Goal: Check status

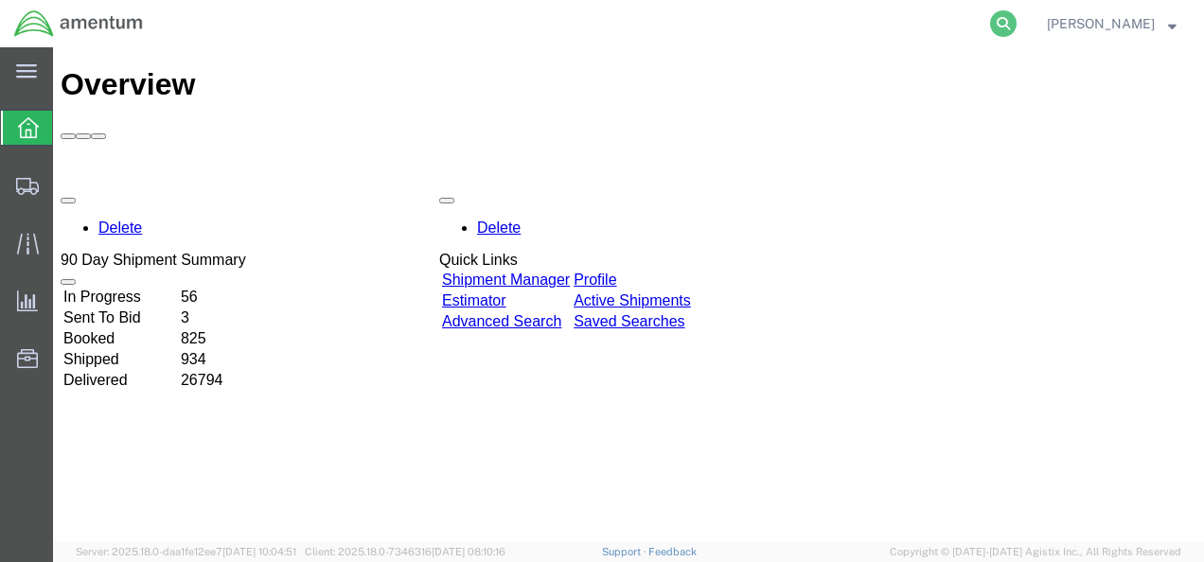
click at [1016, 25] on icon at bounding box center [1003, 23] width 27 height 27
drag, startPoint x: 789, startPoint y: 27, endPoint x: 585, endPoint y: 17, distance: 204.6
click at [586, 17] on input "search" at bounding box center [702, 23] width 575 height 45
click at [584, 18] on input "search" at bounding box center [702, 23] width 575 height 45
paste input "91529372253"
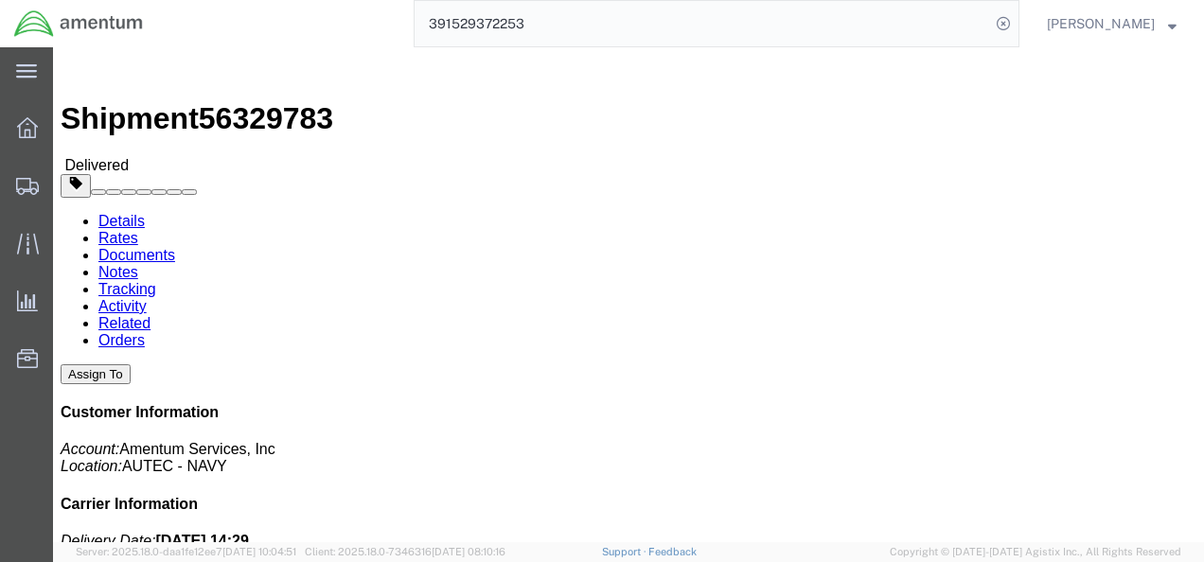
click b "4732.C0.03SZ.12090500.900E0120"
drag, startPoint x: 690, startPoint y: 263, endPoint x: 873, endPoint y: 271, distance: 182.8
click b "4732.C0.03SZ.12090500.900E0120"
copy b "4732.C0.03SZ.12090500.900E"
click div "Ship From Amentum Services, Inc. ([PERSON_NAME]) [STREET_ADDRESS] [PHONE_NUMBER…"
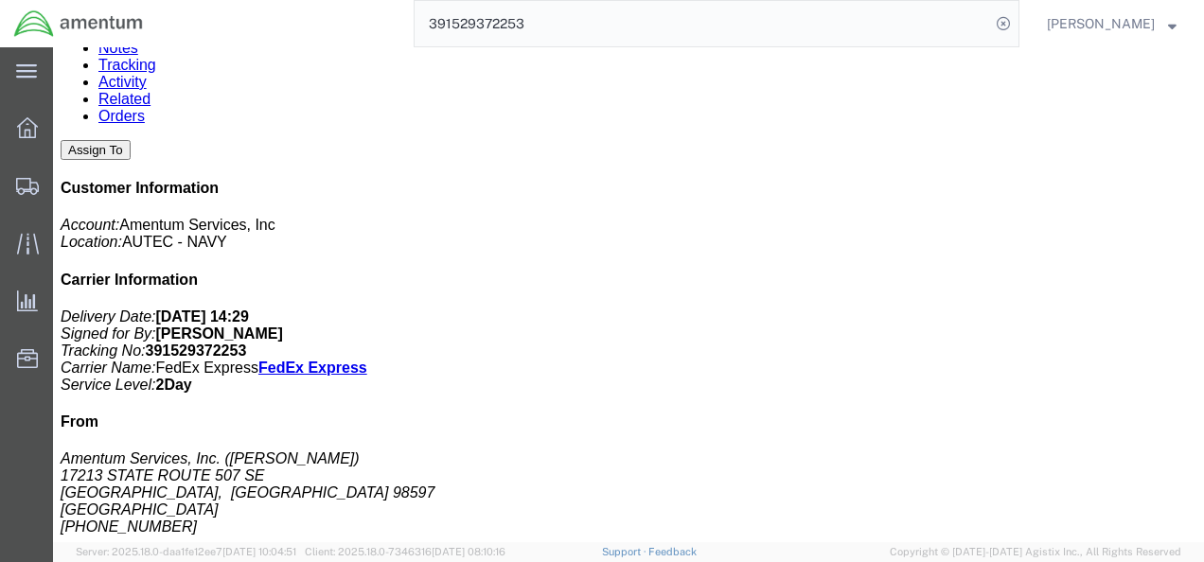
scroll to position [189, 0]
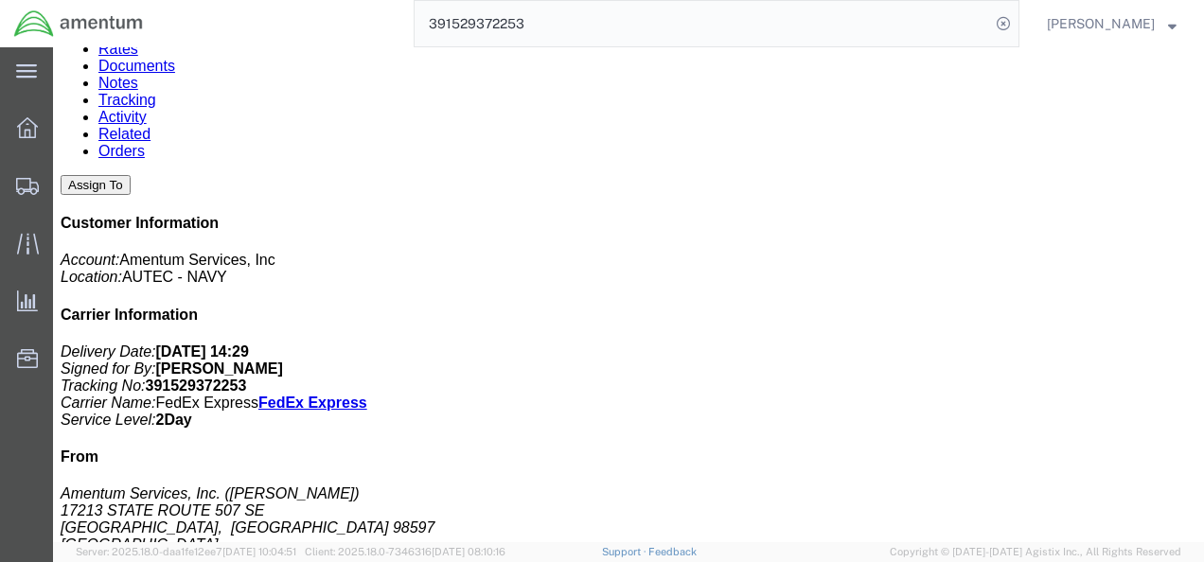
click at [617, 17] on input "391529372253" at bounding box center [702, 23] width 575 height 45
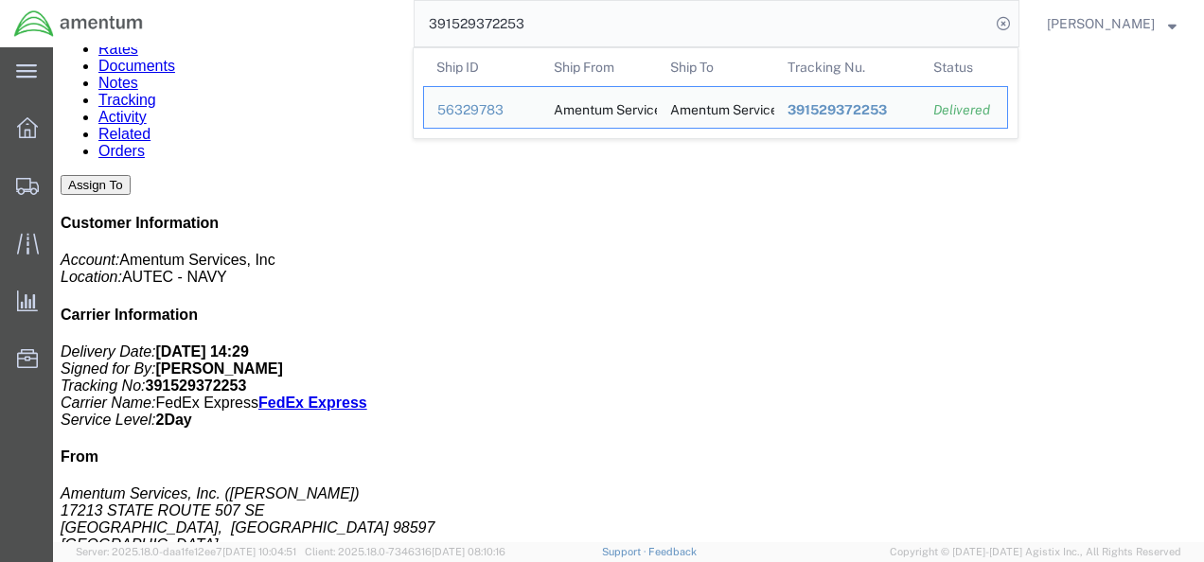
drag, startPoint x: 563, startPoint y: 27, endPoint x: 463, endPoint y: 24, distance: 100.4
click at [463, 24] on input "391529372253" at bounding box center [702, 23] width 575 height 45
paste input "904654856"
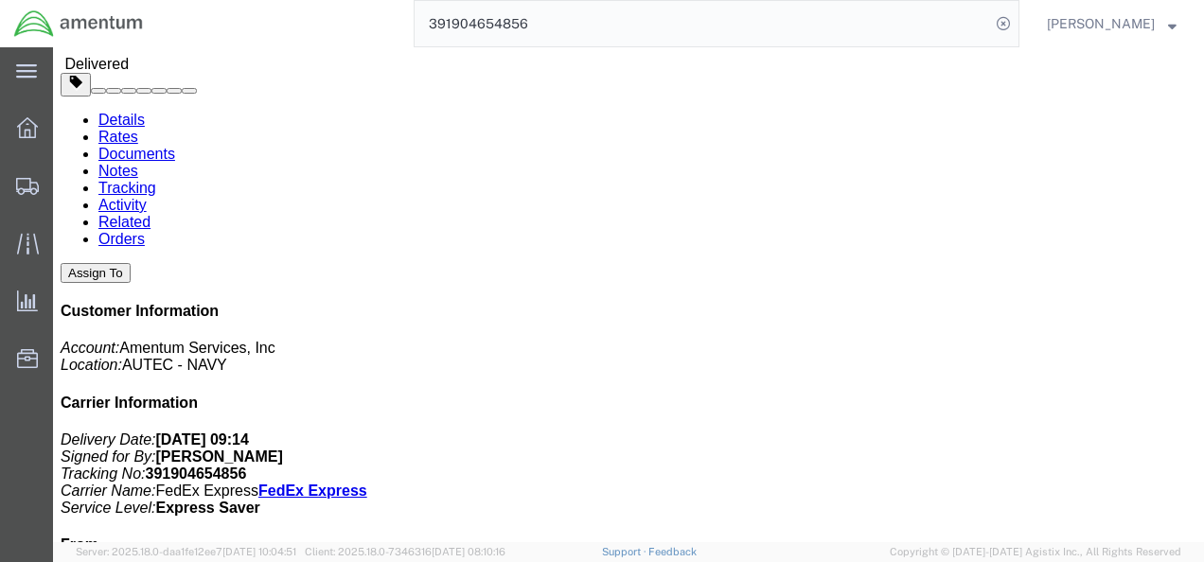
scroll to position [95, 0]
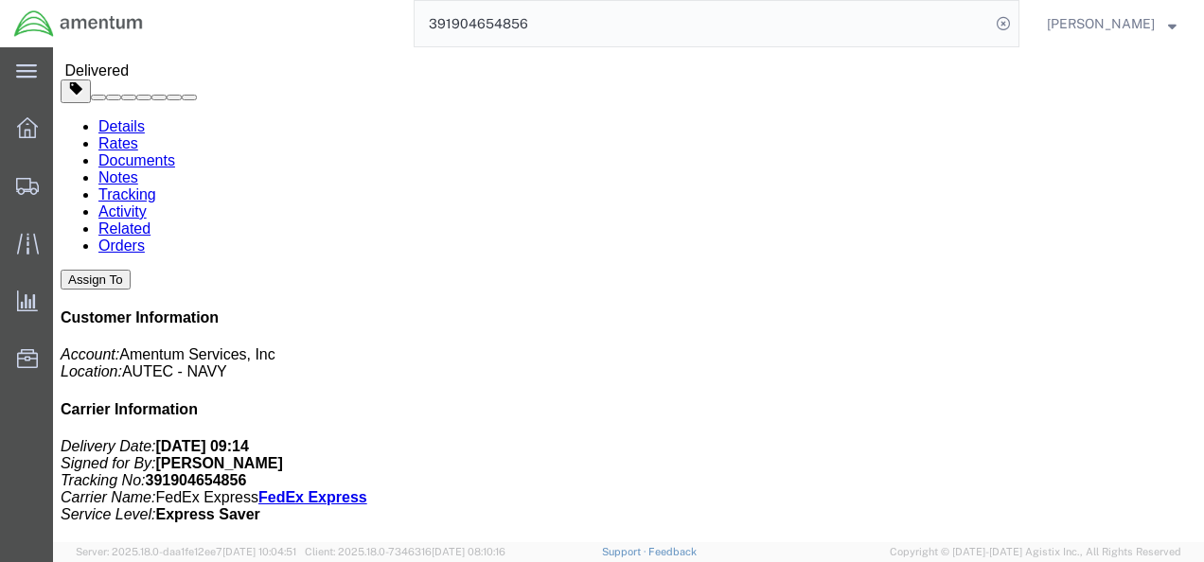
drag, startPoint x: 691, startPoint y: 130, endPoint x: 865, endPoint y: 131, distance: 174.1
click b "4732.C0.03SL.14090100.880E0110"
copy b "4732.C0.03SL.14090100.880"
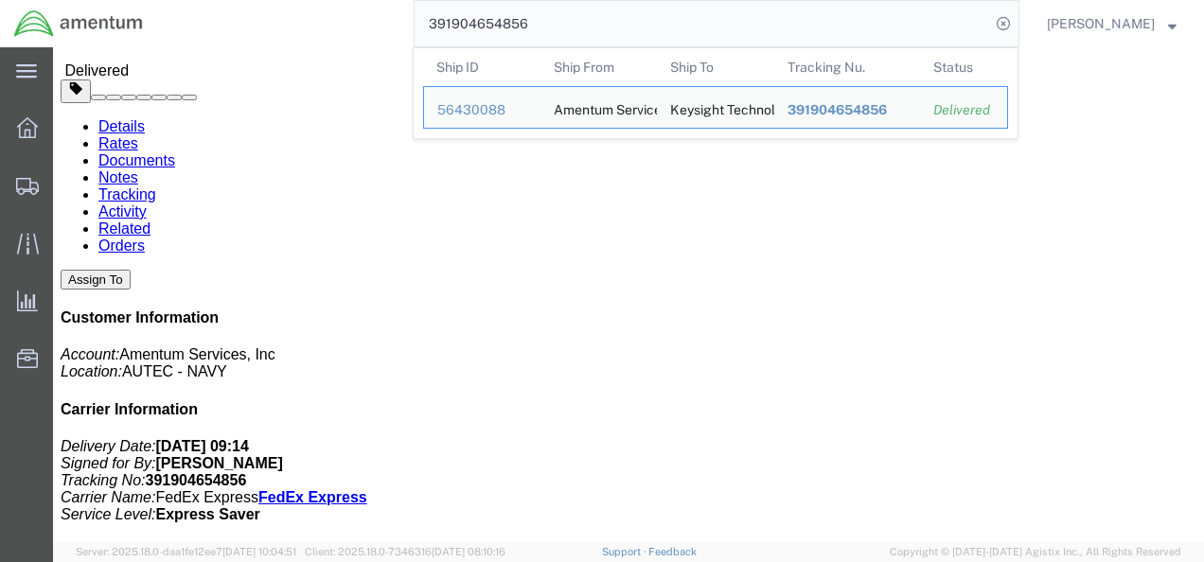
drag, startPoint x: 577, startPoint y: 26, endPoint x: 459, endPoint y: 27, distance: 118.3
click at [459, 27] on input "391904654856" at bounding box center [702, 23] width 575 height 45
paste input "2036939943"
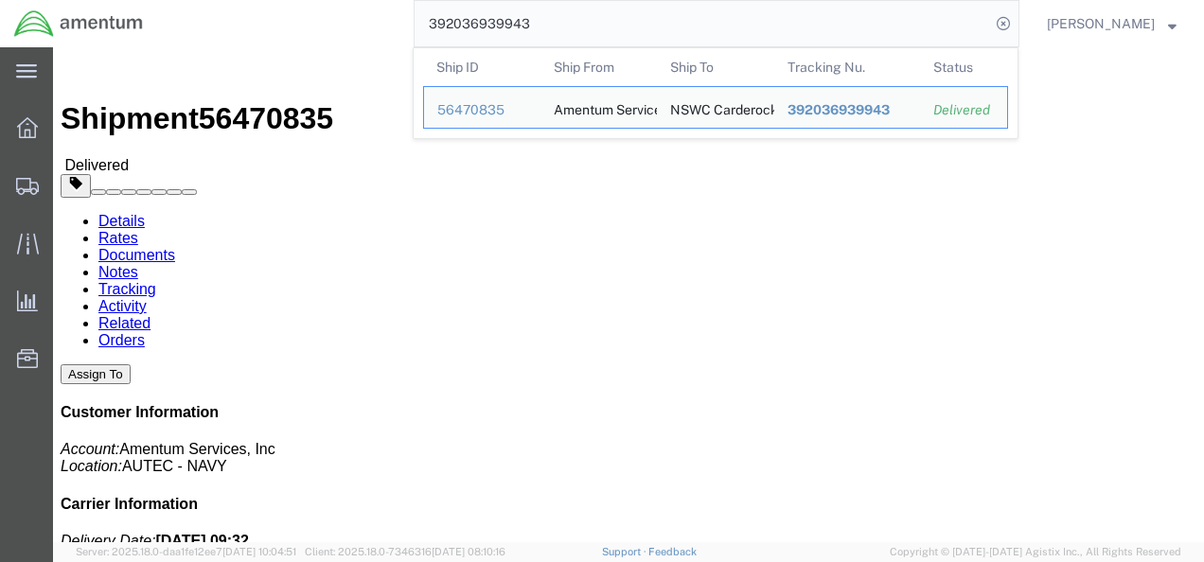
drag, startPoint x: 691, startPoint y: 243, endPoint x: 863, endPoint y: 245, distance: 172.3
click b "4732.C0.01QJ.14090400.835E0080"
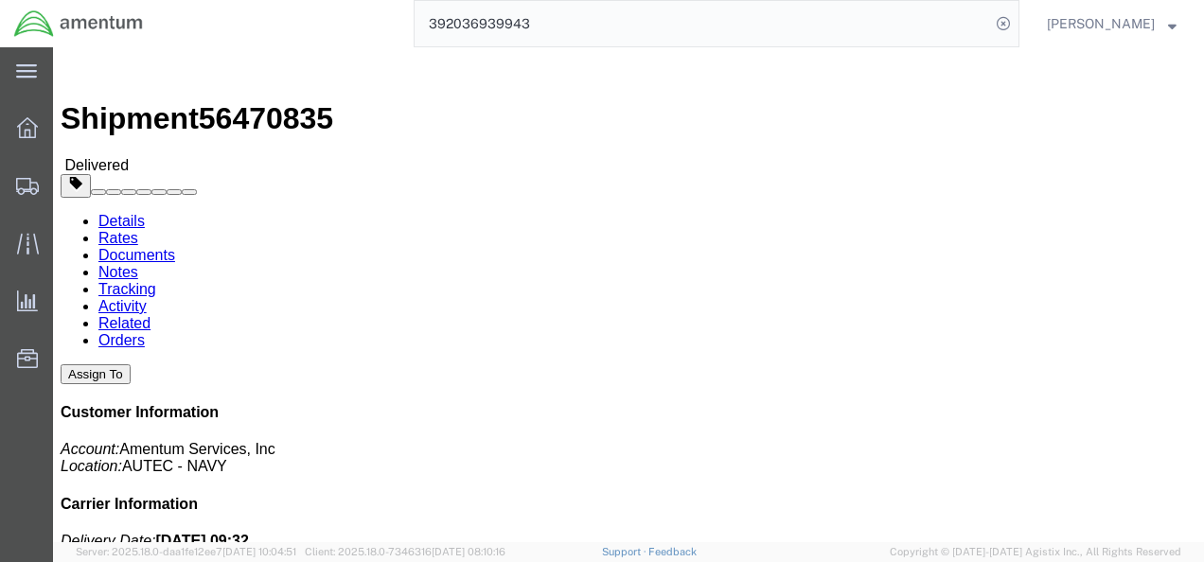
copy b "4732.C0.01QJ.14090400.835"
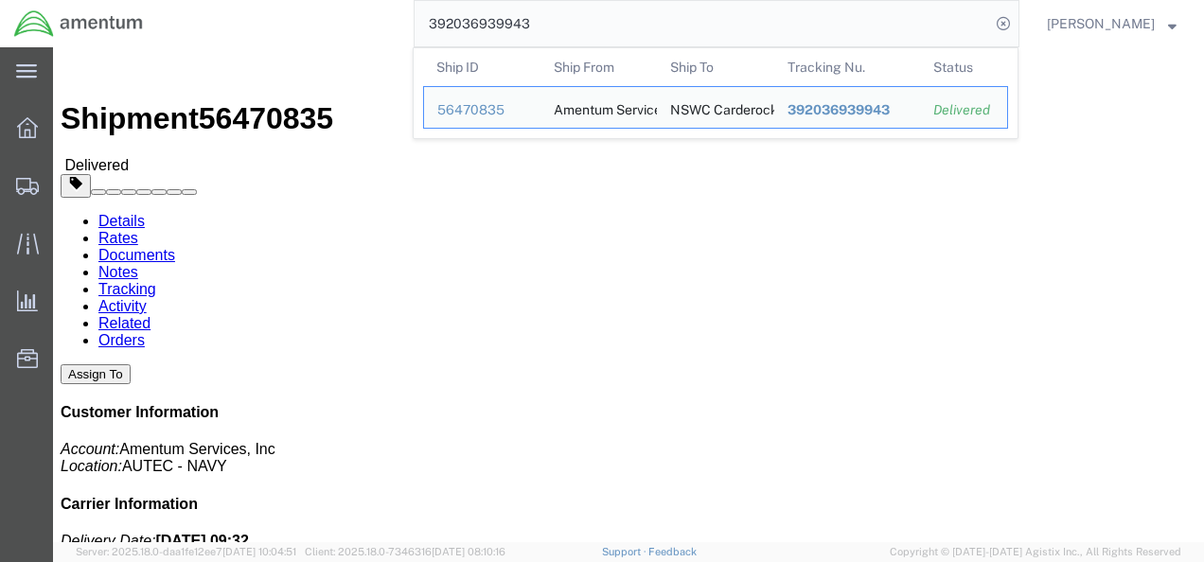
drag, startPoint x: 573, startPoint y: 30, endPoint x: 464, endPoint y: 27, distance: 108.9
click at [464, 27] on input "392036939943" at bounding box center [702, 23] width 575 height 45
paste input "237487667"
drag, startPoint x: 574, startPoint y: 28, endPoint x: 464, endPoint y: 21, distance: 110.0
click at [464, 21] on input "392237487667" at bounding box center [702, 23] width 575 height 45
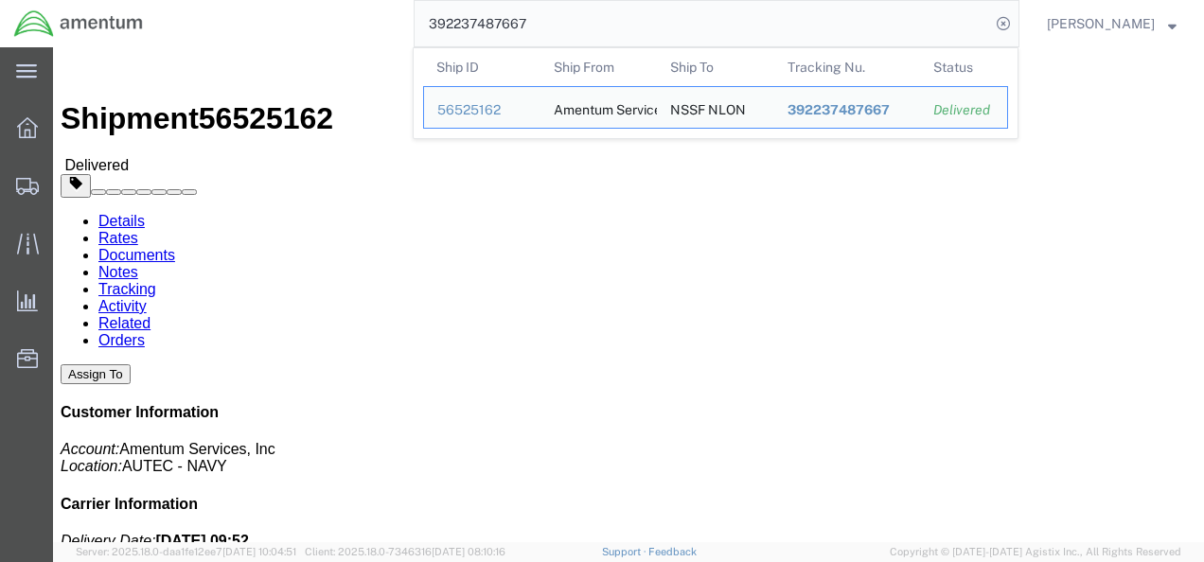
paste input "120403644"
drag, startPoint x: 688, startPoint y: 286, endPoint x: 868, endPoint y: 293, distance: 180.0
click div "References Shipment Id Number: Bendit_[DATE] Department: AUTEC Project Number: …"
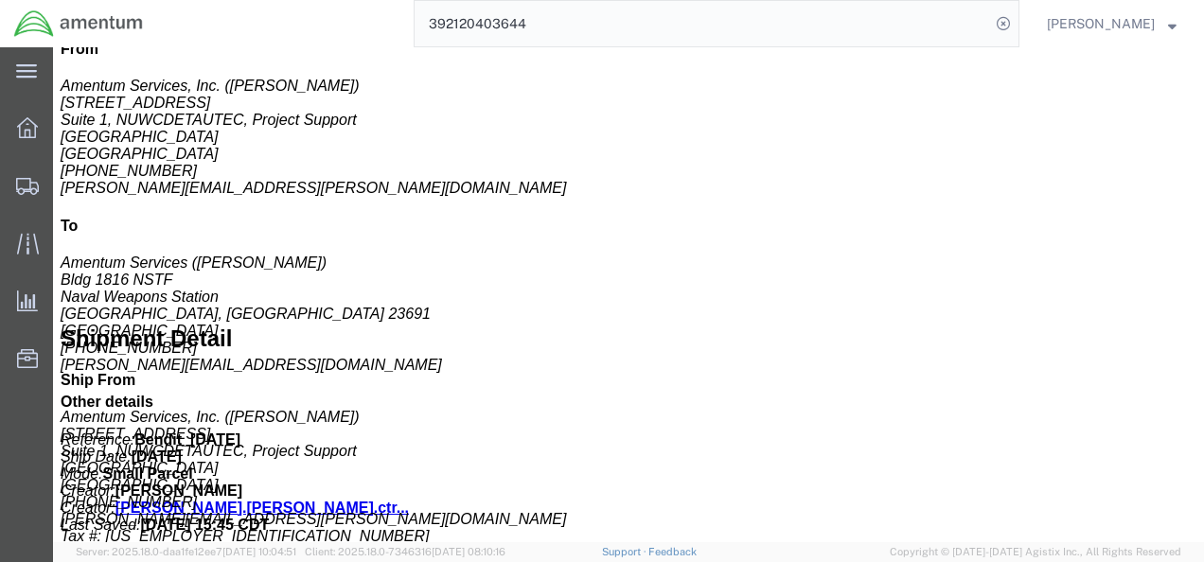
scroll to position [568, 0]
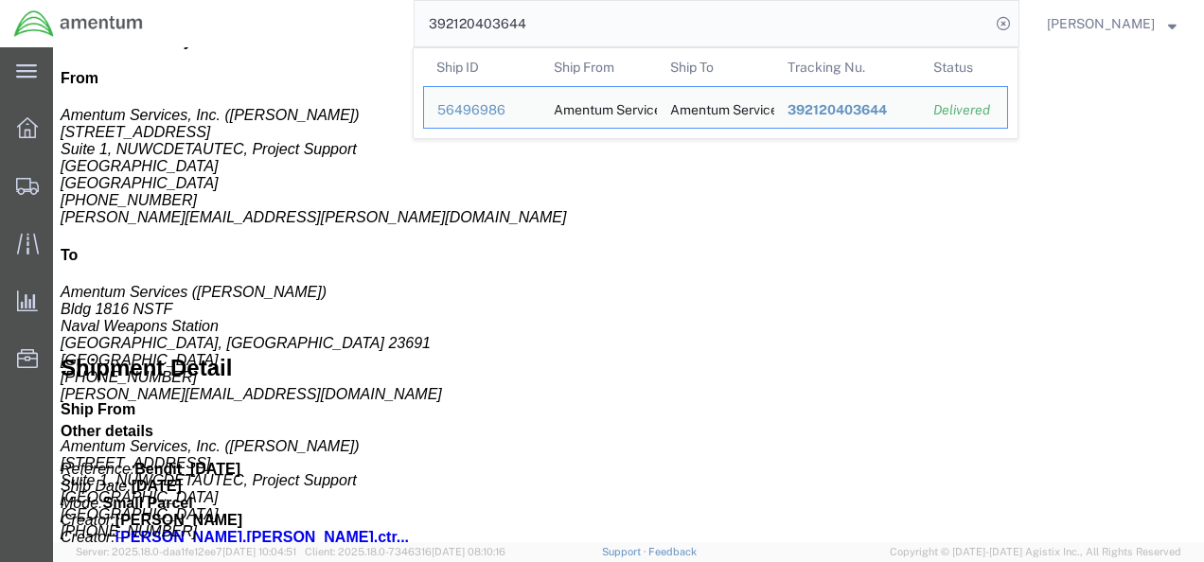
drag, startPoint x: 558, startPoint y: 27, endPoint x: 464, endPoint y: 25, distance: 94.7
click at [464, 25] on input "392120403644" at bounding box center [702, 23] width 575 height 45
paste input "04629776"
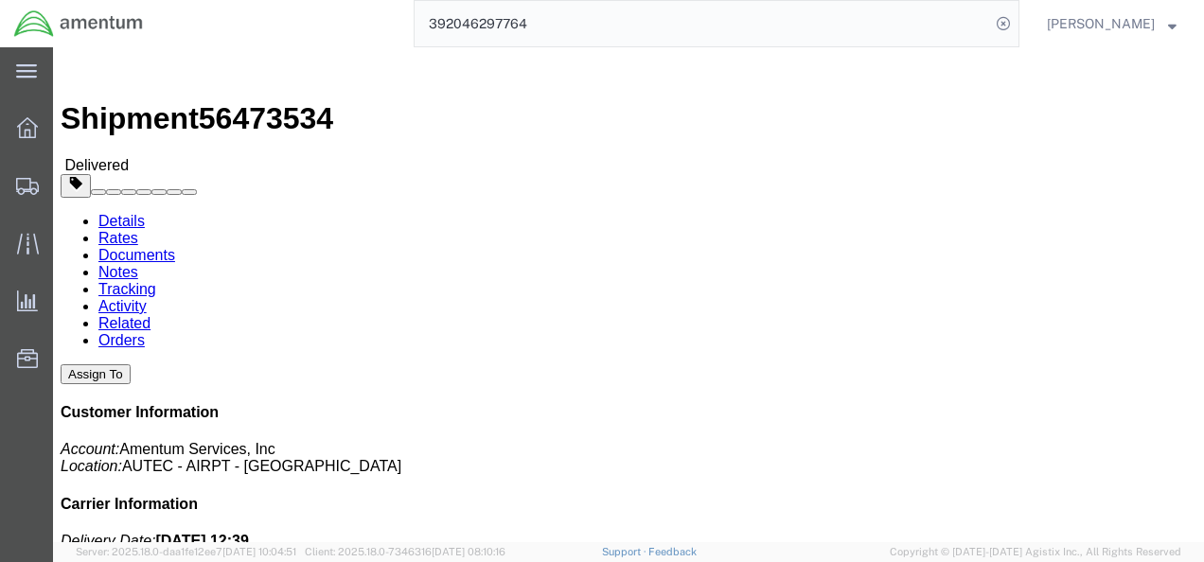
drag, startPoint x: 688, startPoint y: 221, endPoint x: 862, endPoint y: 222, distance: 174.2
click div "References Project Number: 4732.C0.03RA.16310400.815E0440 Department: Autec Shi…"
click div "Leg 1 - Small Parcel"
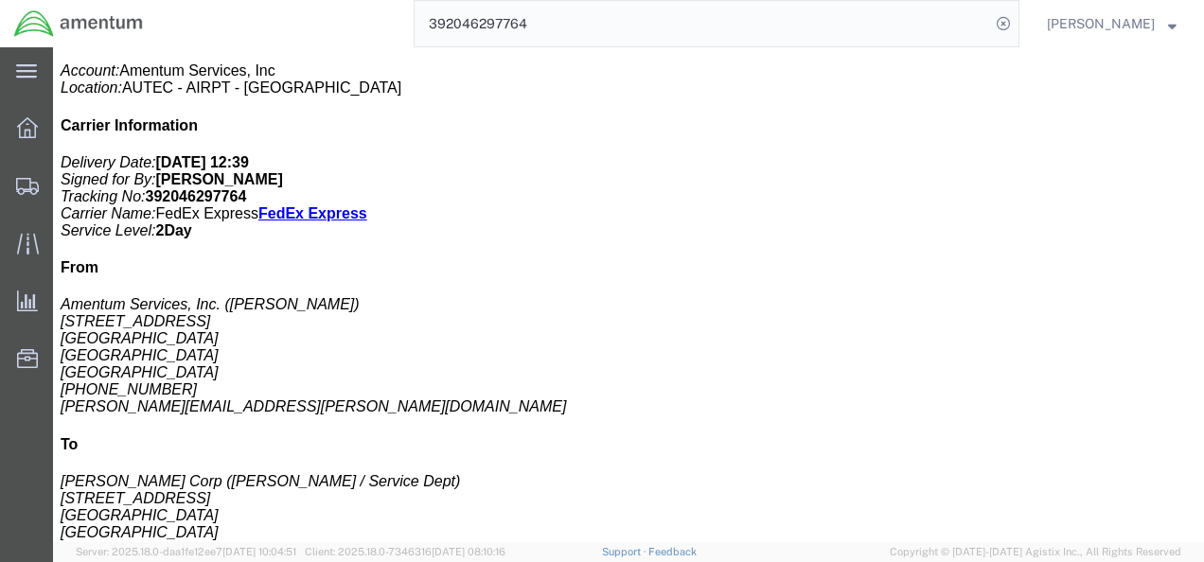
scroll to position [473, 0]
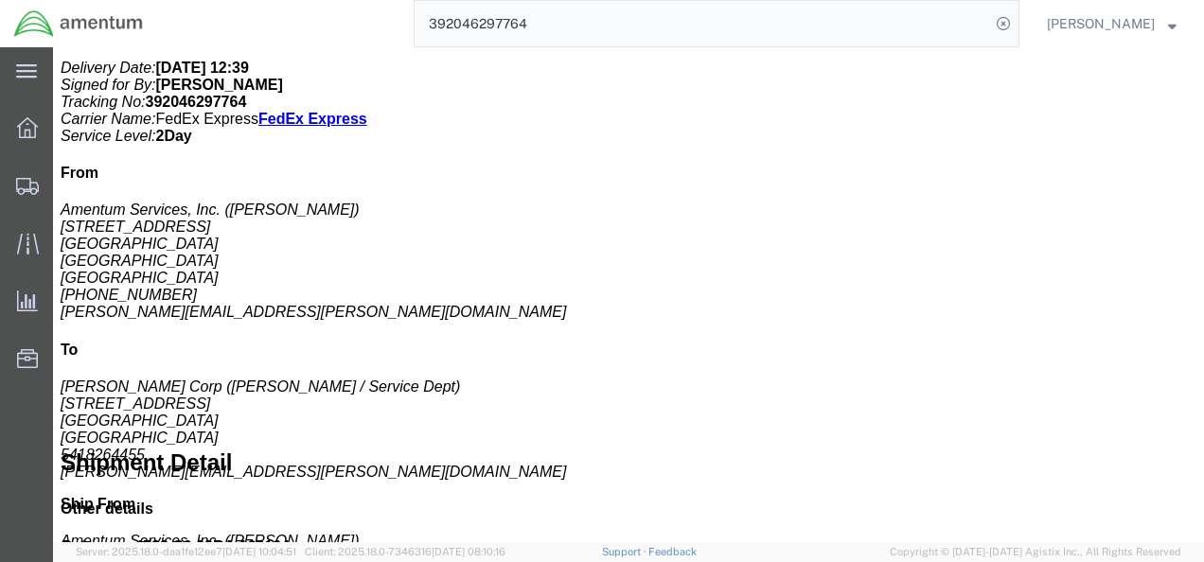
click at [594, 27] on input "392046297764" at bounding box center [702, 23] width 575 height 45
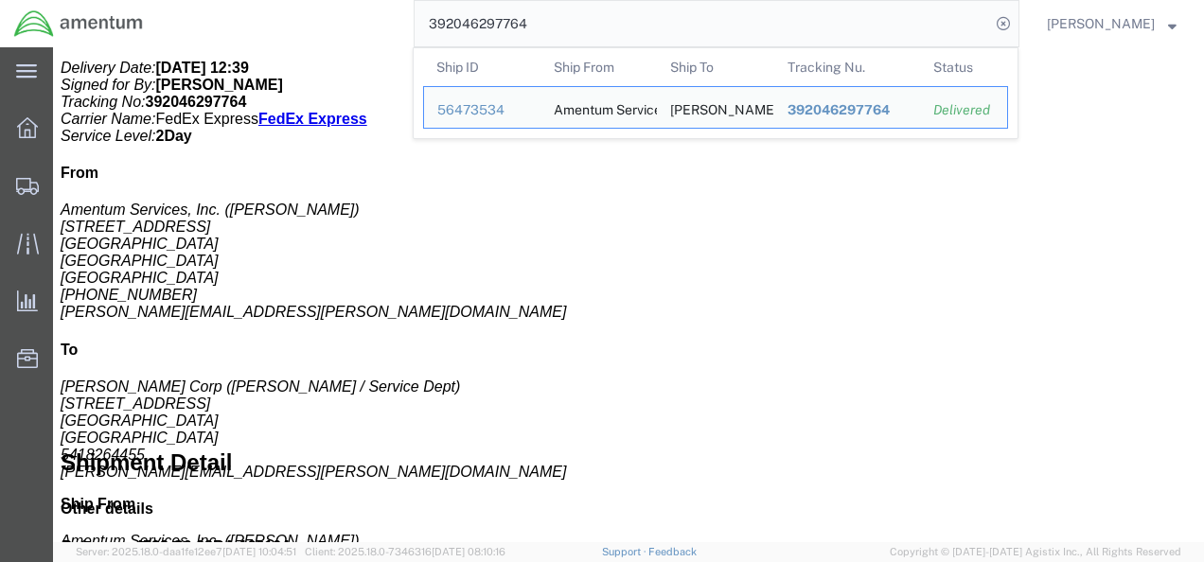
drag, startPoint x: 574, startPoint y: 25, endPoint x: 463, endPoint y: 16, distance: 111.1
click at [463, 16] on input "392046297764" at bounding box center [702, 23] width 575 height 45
paste input "619245"
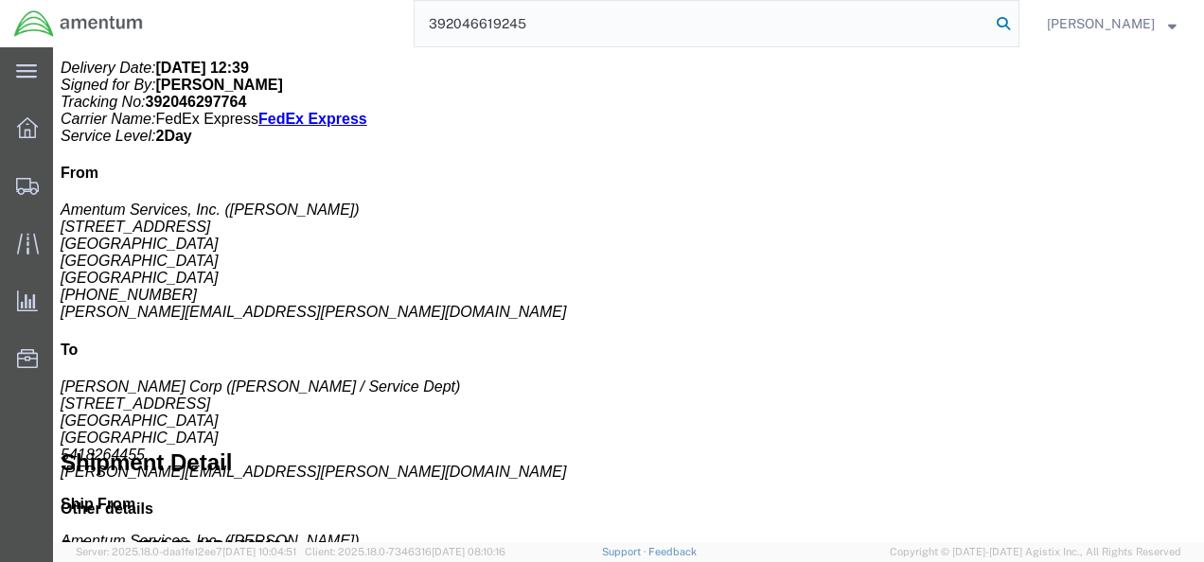
type input "392046619245"
click at [1016, 23] on icon at bounding box center [1003, 23] width 27 height 27
